Goal: Transaction & Acquisition: Purchase product/service

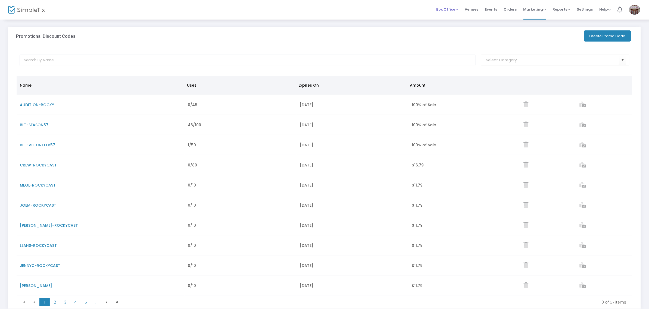
click at [366, 9] on span "Box Office" at bounding box center [447, 9] width 22 height 5
click at [366, 15] on li "Sell Tickets" at bounding box center [455, 18] width 39 height 11
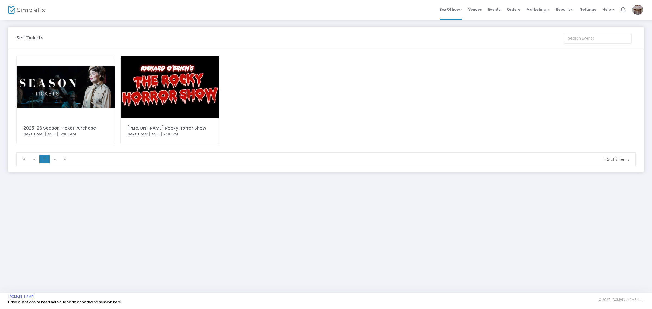
click at [131, 75] on img at bounding box center [170, 87] width 98 height 62
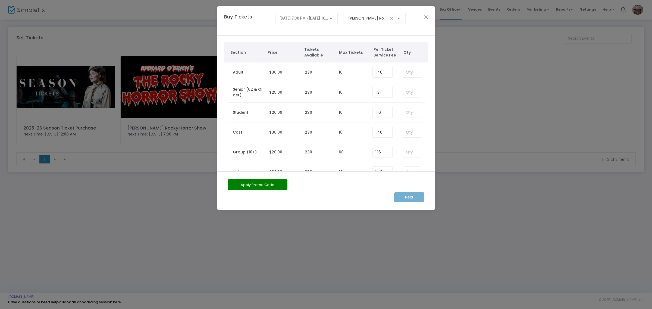
click at [300, 15] on div "[DATE] 7:30 PM - [DATE] 10:00 PM" at bounding box center [306, 17] width 54 height 10
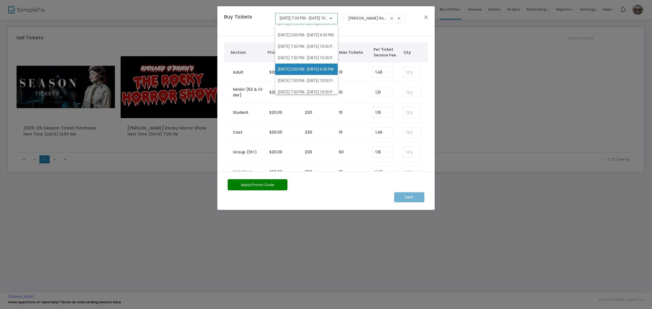
scroll to position [33, 0]
click at [313, 67] on span "[DATE] 7:30 PM - [DATE] 10:00 PM" at bounding box center [307, 66] width 58 height 4
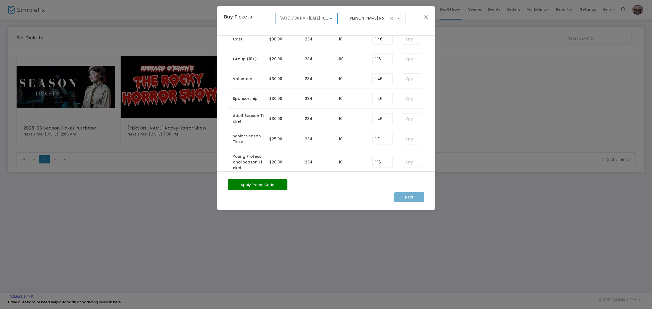
scroll to position [170, 0]
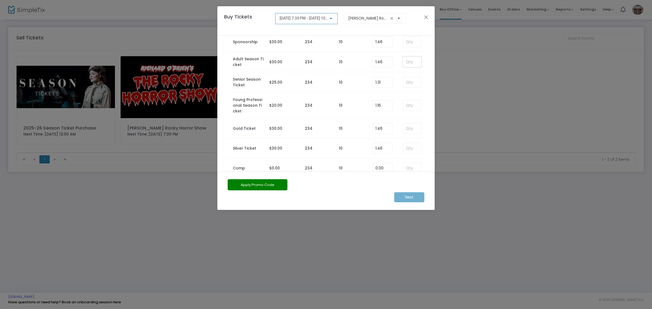
click at [366, 63] on input at bounding box center [412, 62] width 18 height 10
type input "2"
click at [257, 187] on button "Apply Promo Code" at bounding box center [258, 184] width 60 height 11
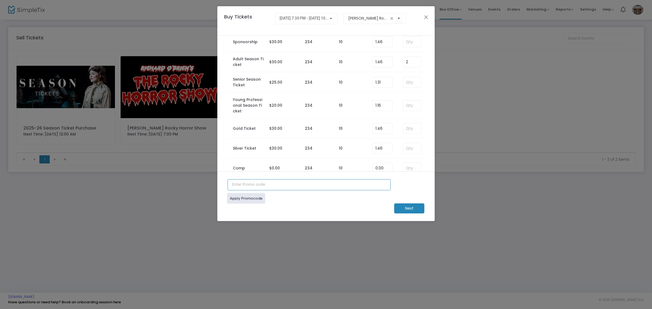
click at [257, 187] on input "text" at bounding box center [309, 184] width 163 height 11
type input "blt-season57"
click at [257, 200] on link "Apply Promocode" at bounding box center [246, 198] width 38 height 11
click at [366, 209] on m-button "Next" at bounding box center [409, 208] width 30 height 10
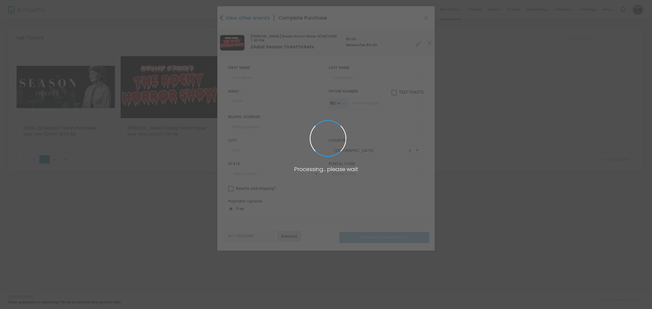
type input "[US_STATE]"
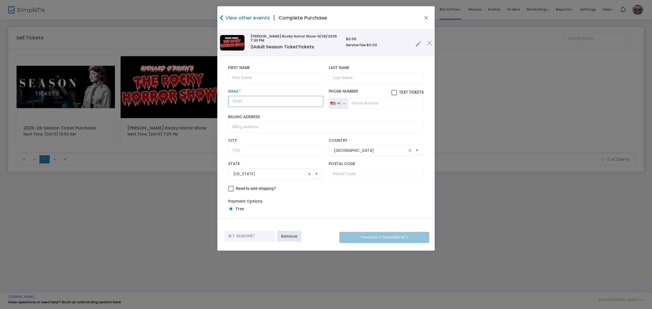
click at [297, 98] on input "Email *" at bounding box center [275, 101] width 95 height 11
paste input "[EMAIL_ADDRESS][DOMAIN_NAME]"
type input "[EMAIL_ADDRESS][DOMAIN_NAME]"
click at [282, 85] on div "First Name First Name is required. Last Name Last Name is required." at bounding box center [325, 74] width 201 height 23
click at [283, 81] on input "text" at bounding box center [275, 78] width 95 height 11
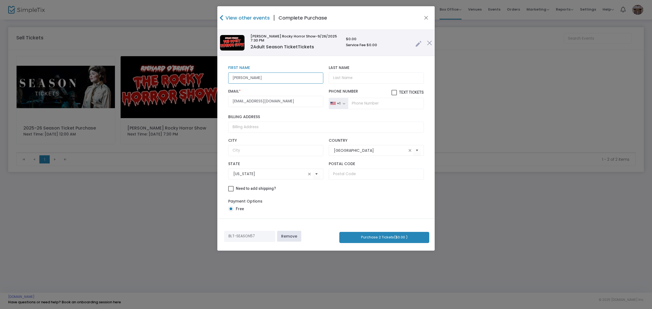
type input "[PERSON_NAME]"
click at [366, 236] on button "Purchase 2 Tickets ($0.00 )" at bounding box center [384, 237] width 90 height 11
